Goal: Browse casually

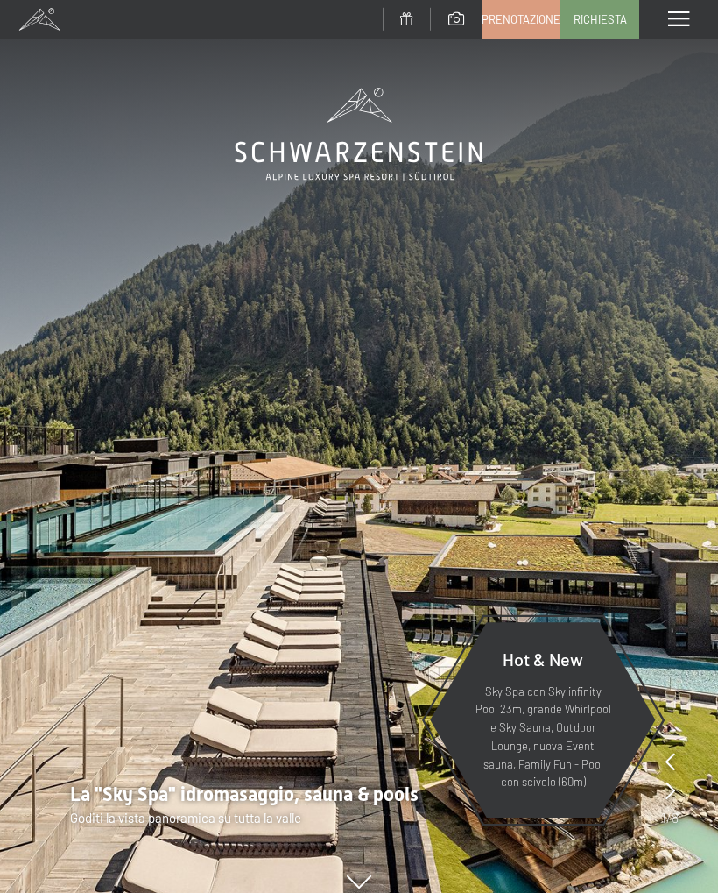
click at [463, 12] on span at bounding box center [457, 18] width 16 height 13
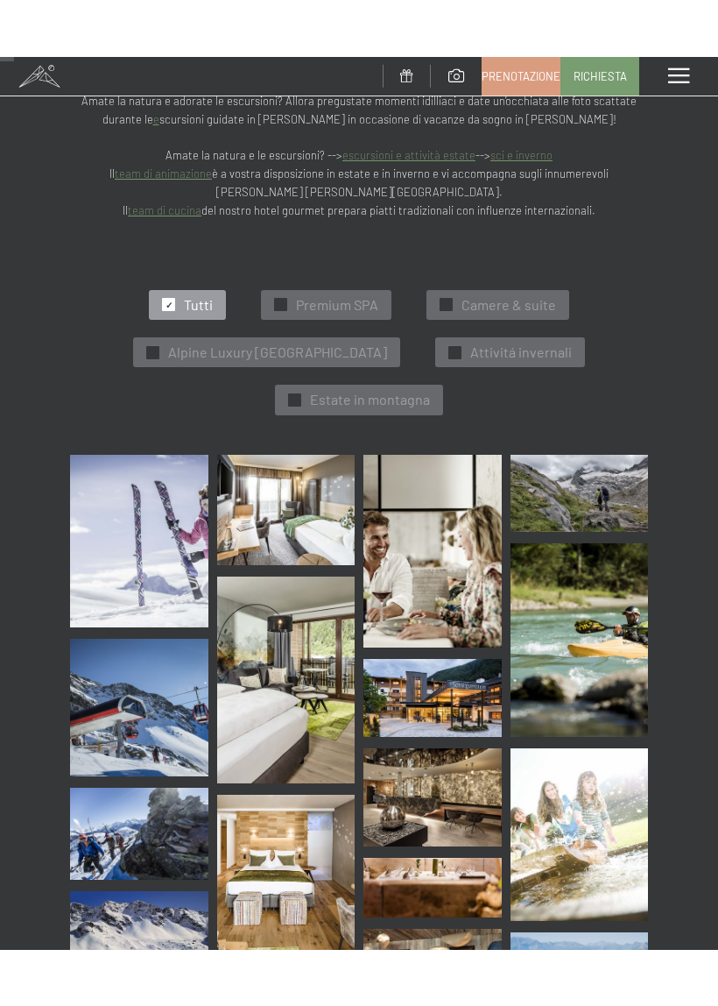
scroll to position [340, 0]
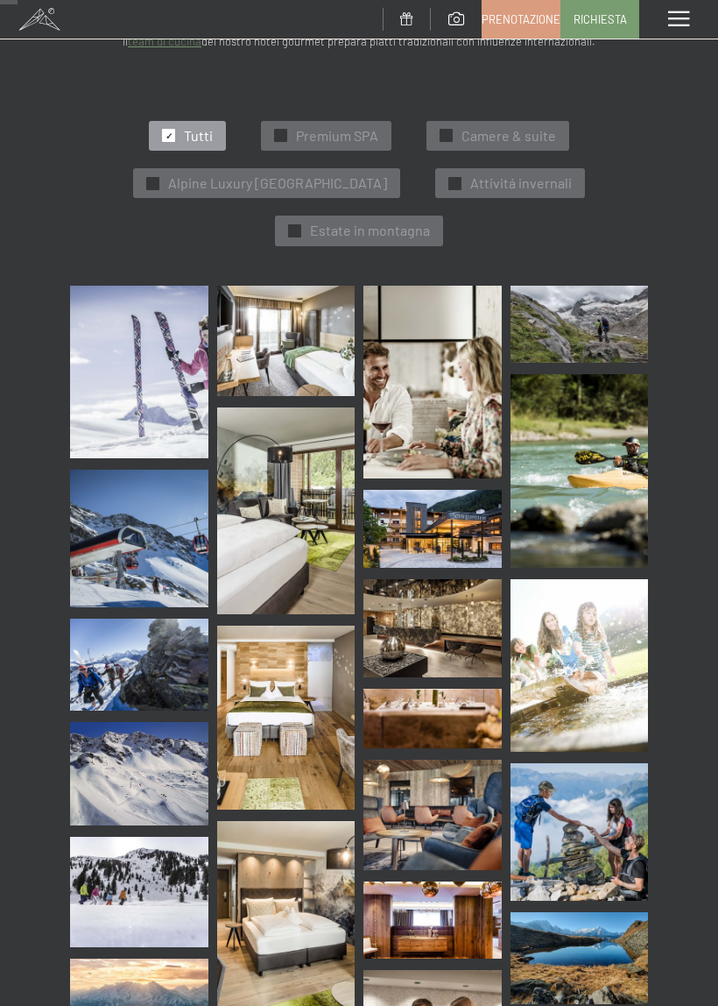
click at [182, 343] on img at bounding box center [139, 372] width 138 height 173
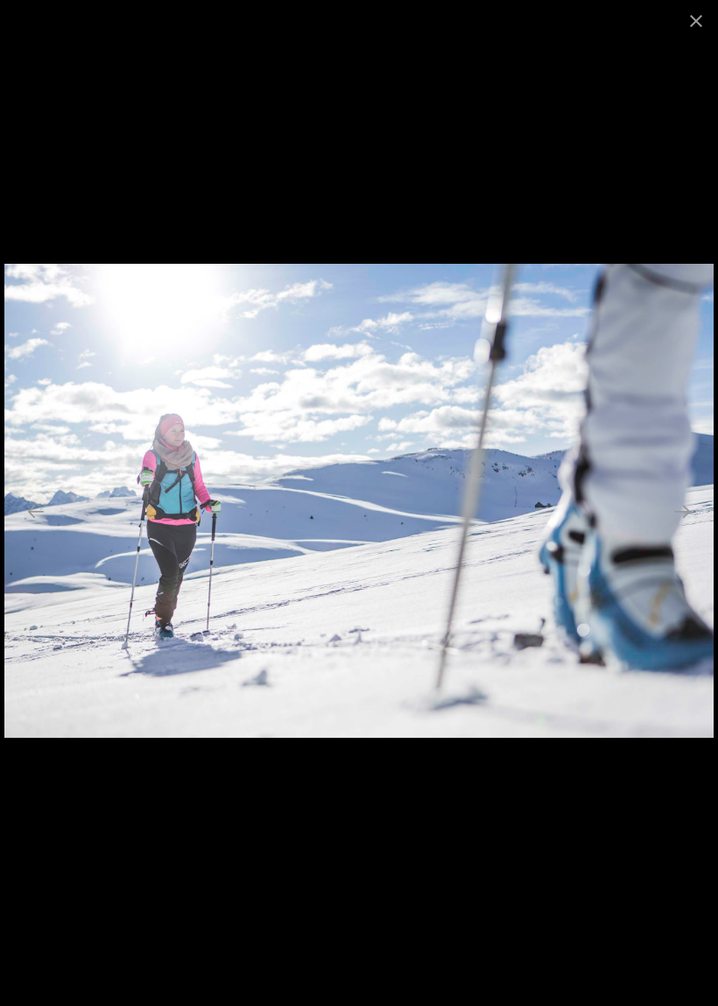
click at [707, 20] on button "Close gallery" at bounding box center [697, 20] width 44 height 41
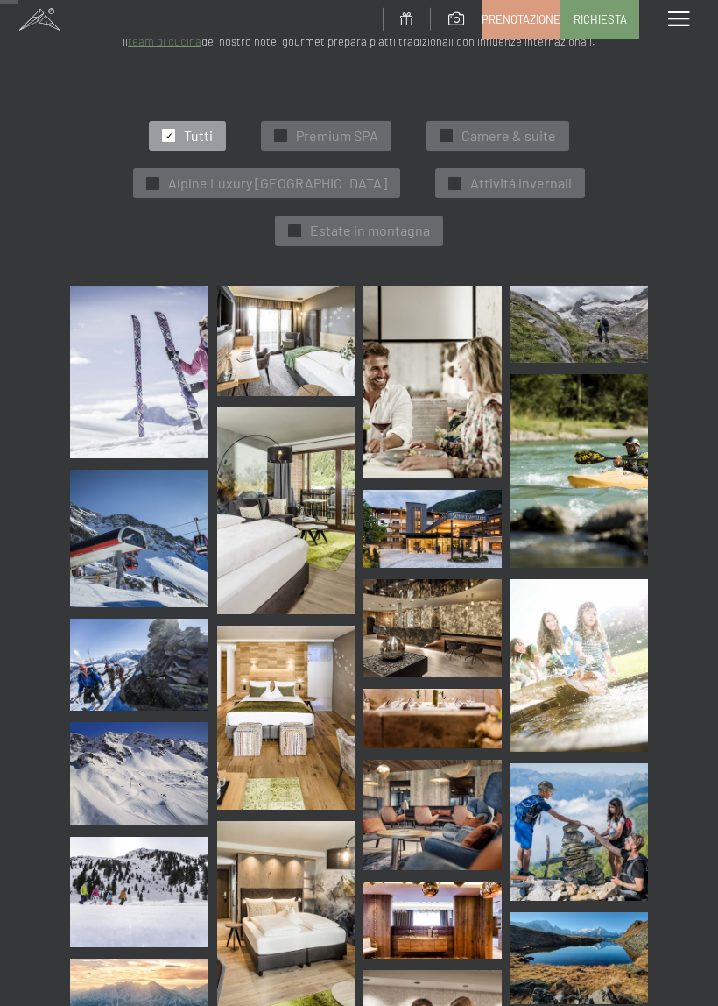
click at [290, 330] on img at bounding box center [286, 341] width 138 height 110
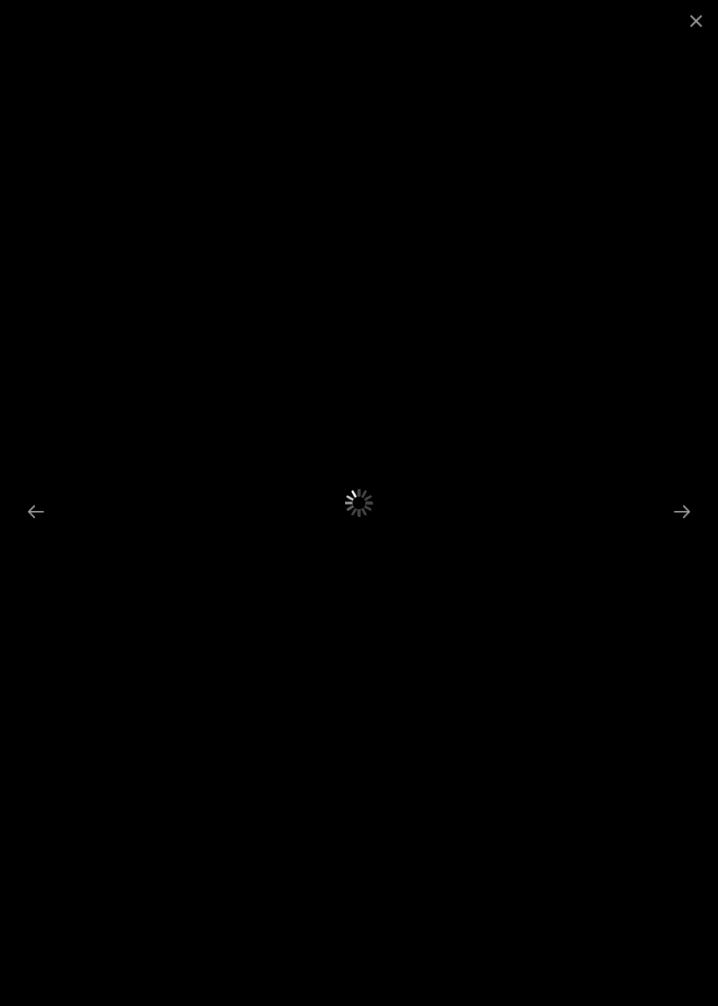
click at [669, 357] on div at bounding box center [359, 503] width 718 height 1006
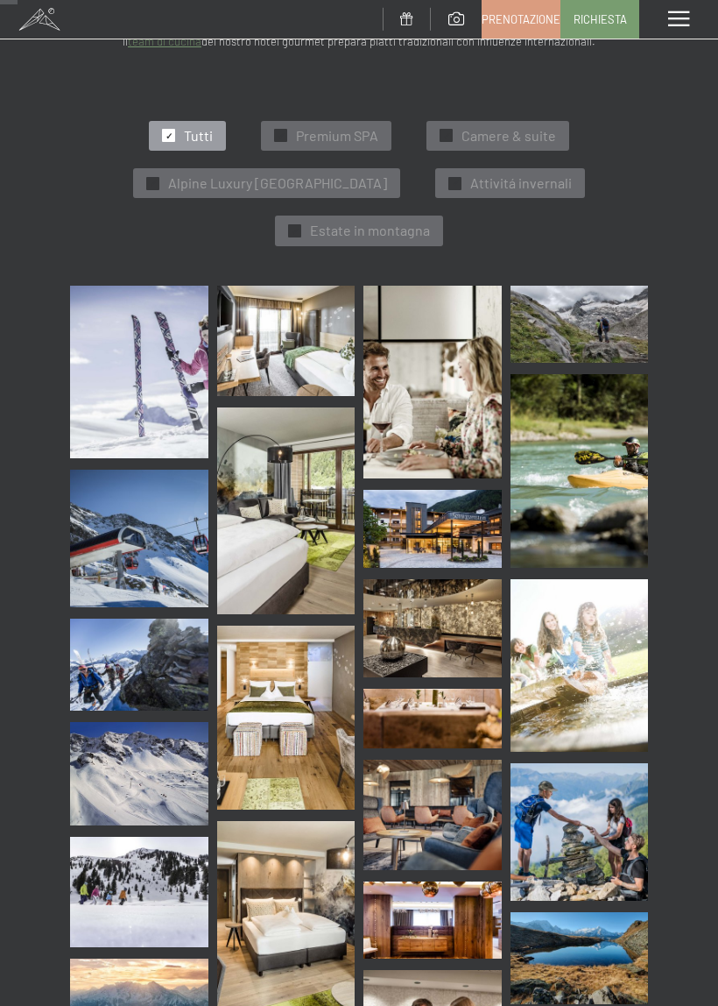
click at [424, 524] on img at bounding box center [433, 529] width 138 height 78
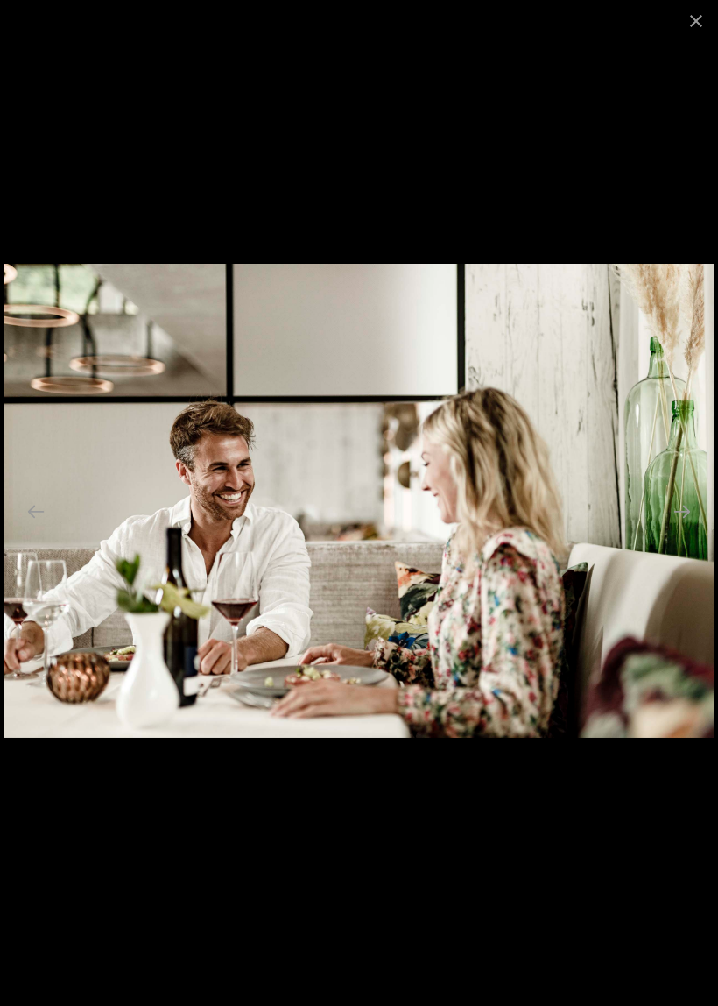
scroll to position [828, 0]
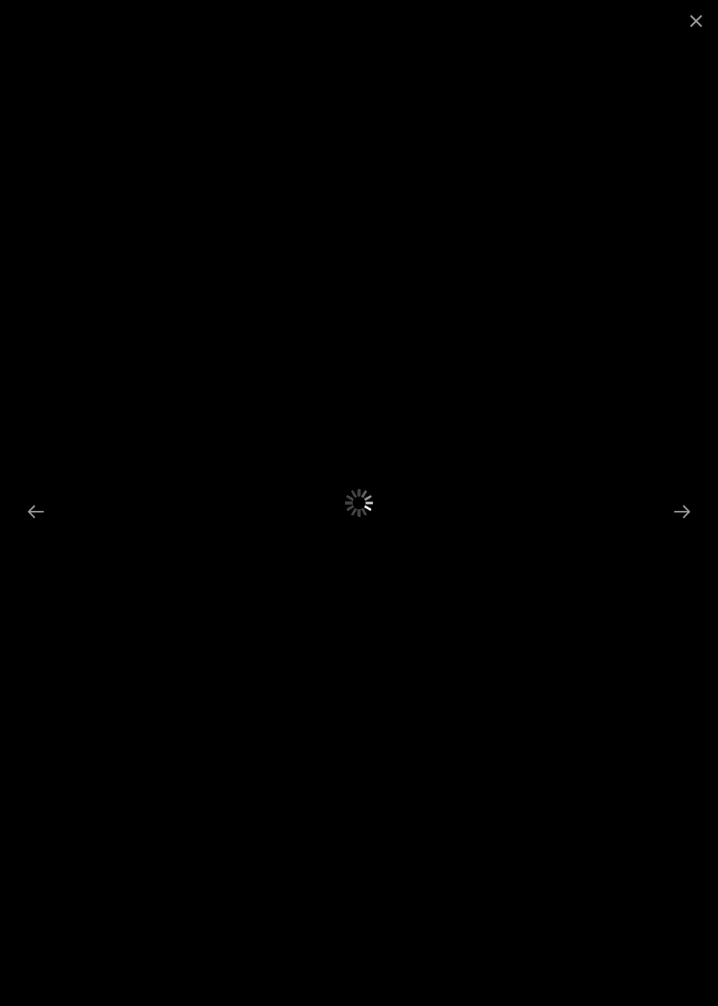
click at [696, 21] on button "Close gallery" at bounding box center [697, 20] width 44 height 41
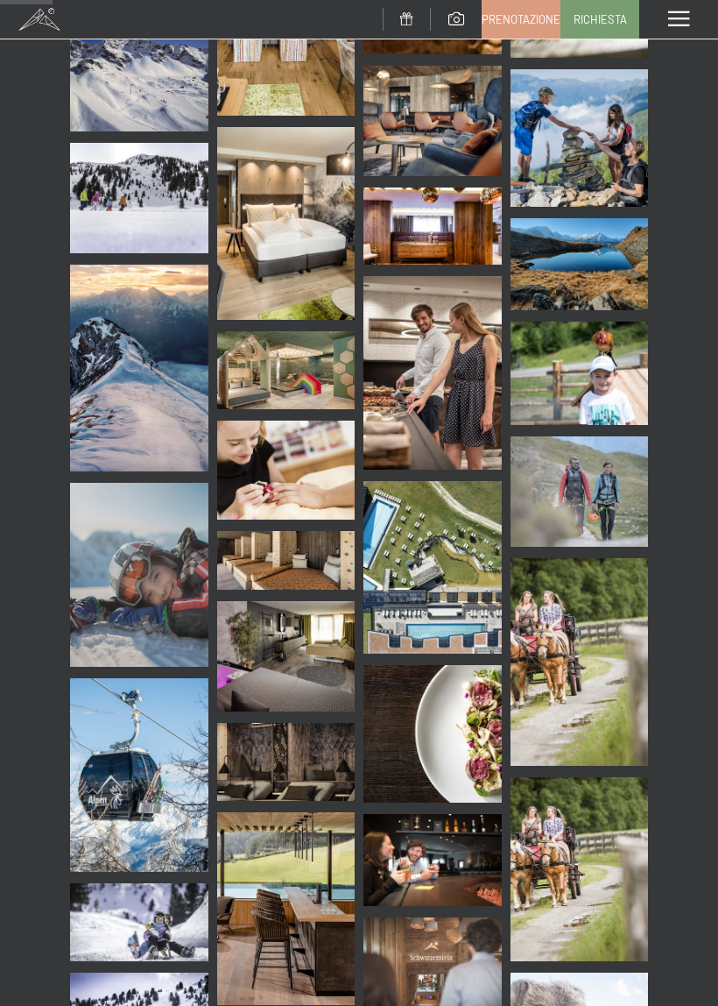
scroll to position [1037, 0]
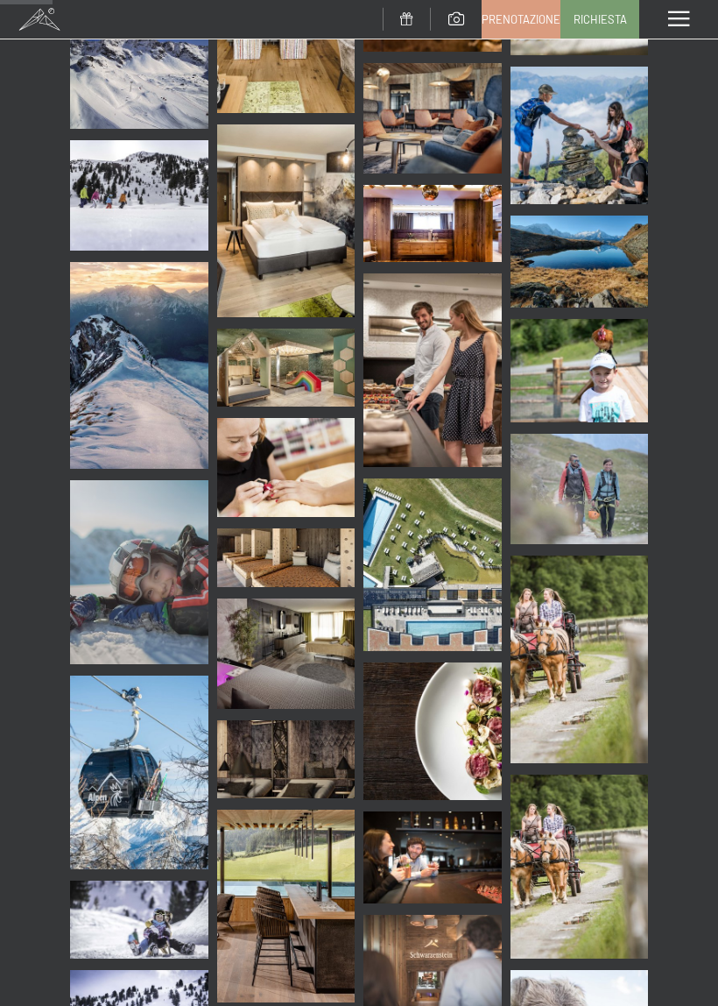
click at [452, 562] on img at bounding box center [433, 564] width 138 height 173
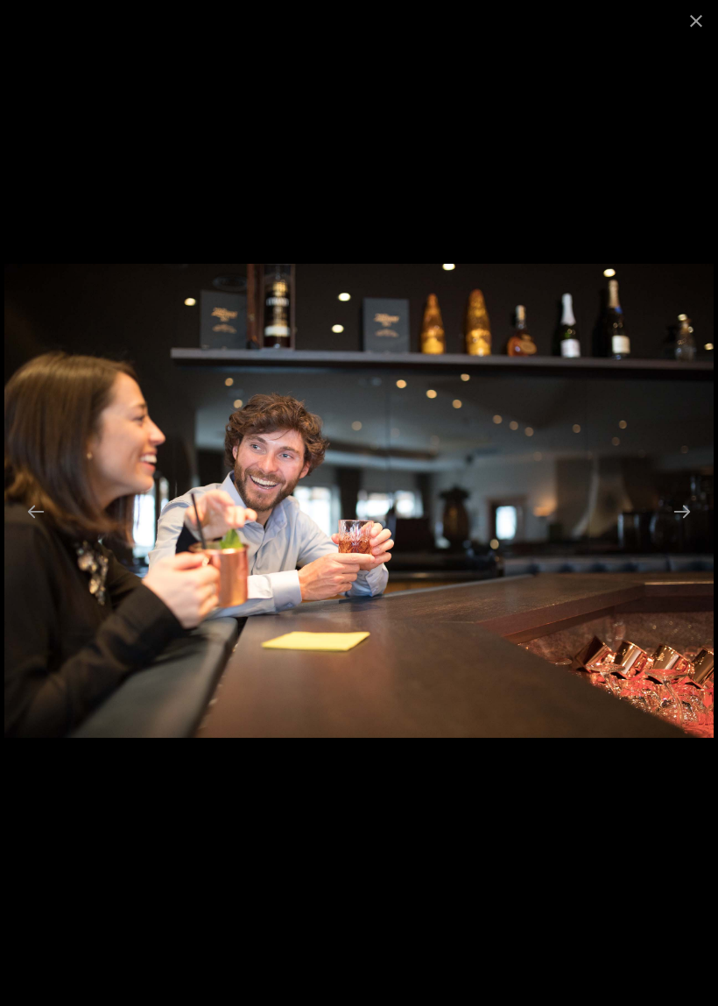
click at [707, 24] on button "Close gallery" at bounding box center [697, 20] width 44 height 41
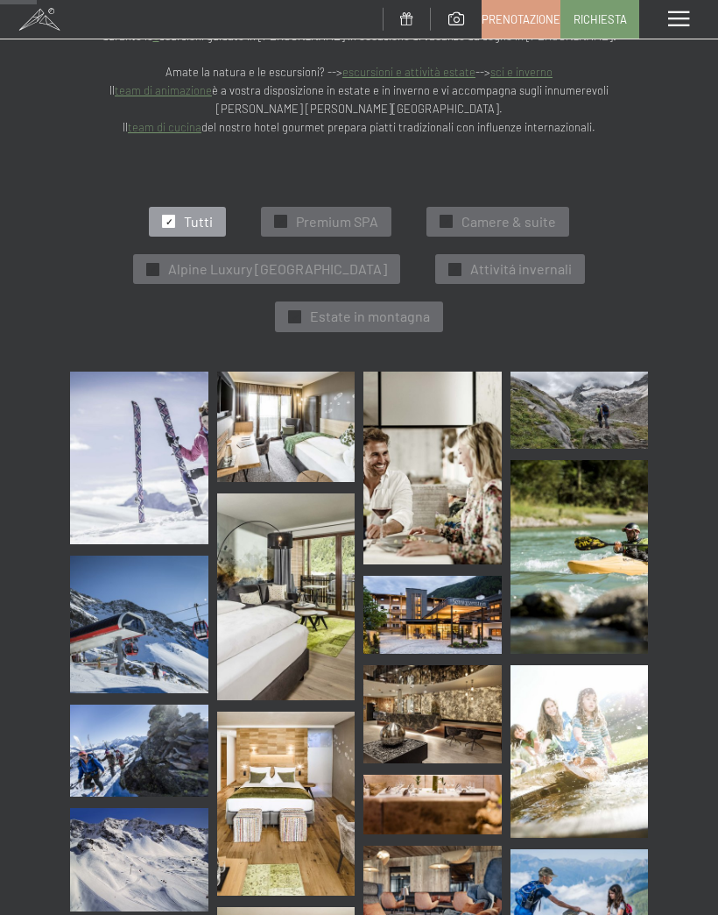
scroll to position [0, 0]
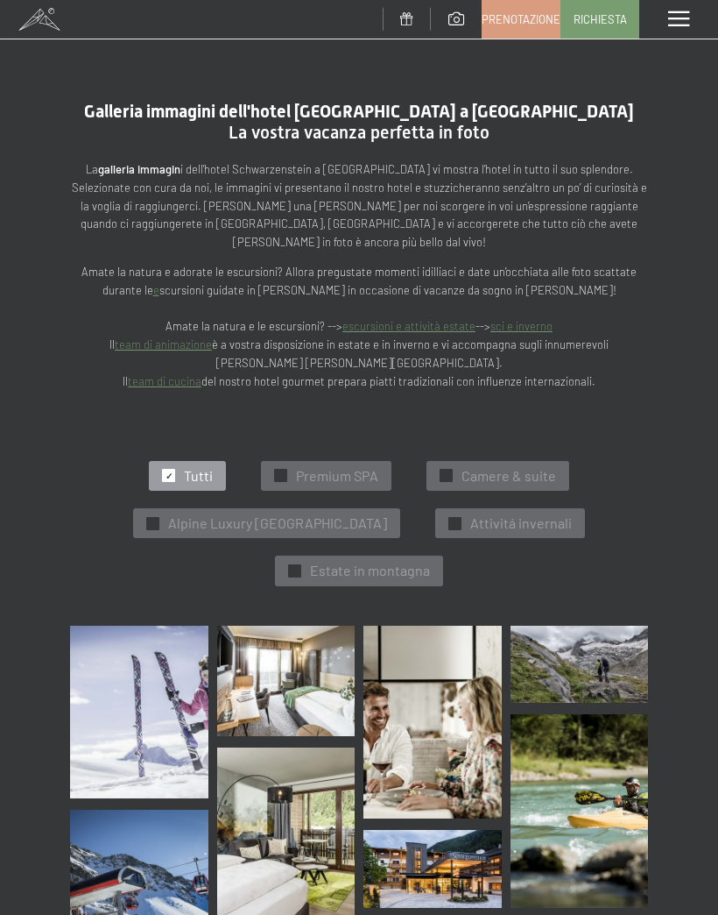
click at [685, 24] on span at bounding box center [679, 19] width 21 height 16
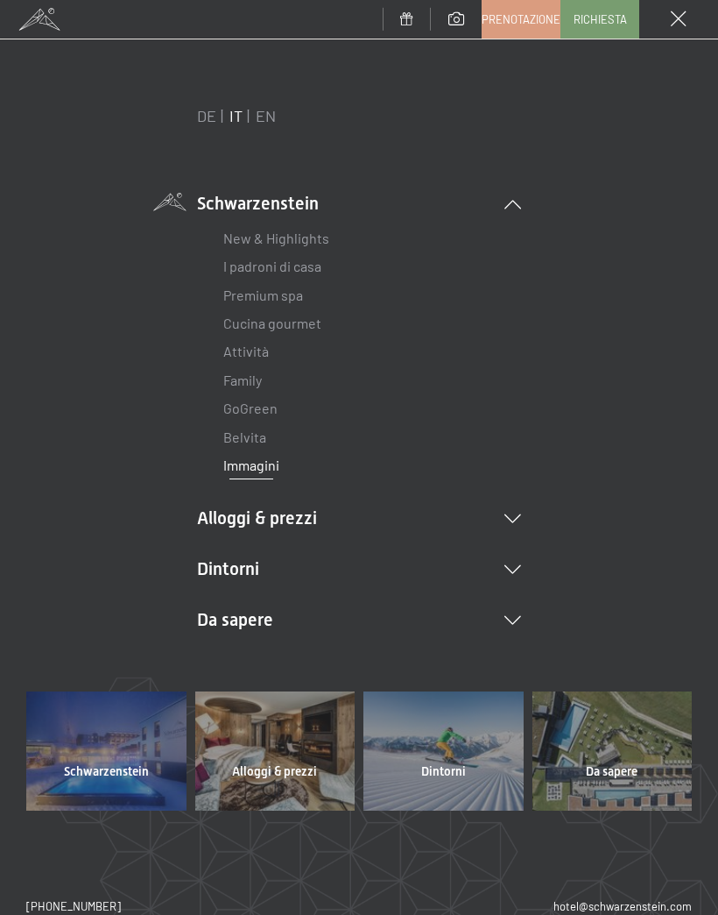
click at [301, 287] on link "Premium spa" at bounding box center [263, 295] width 80 height 17
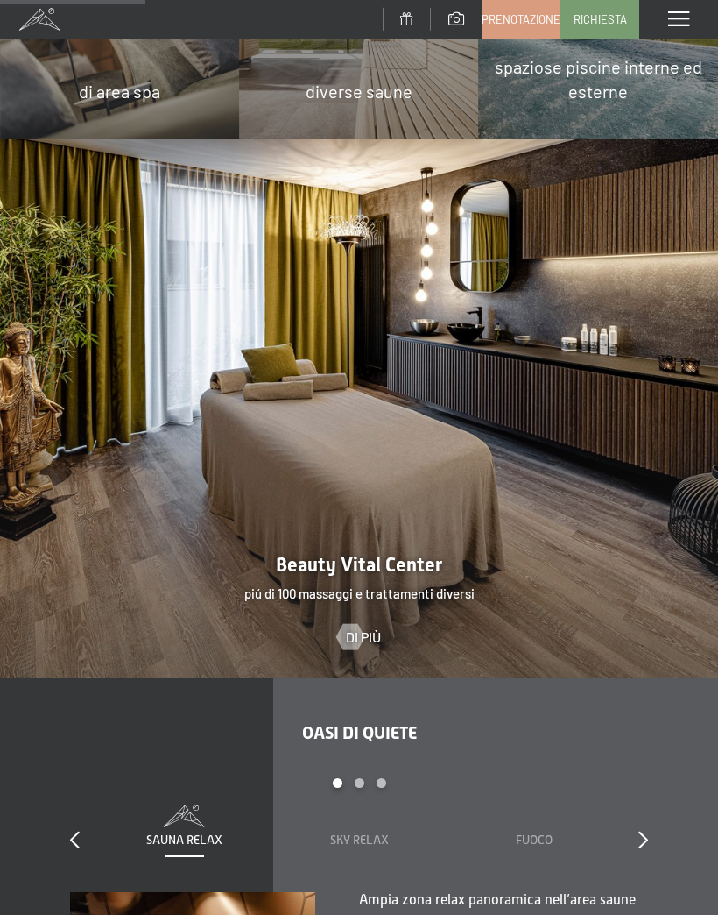
scroll to position [1822, 0]
